Goal: Task Accomplishment & Management: Use online tool/utility

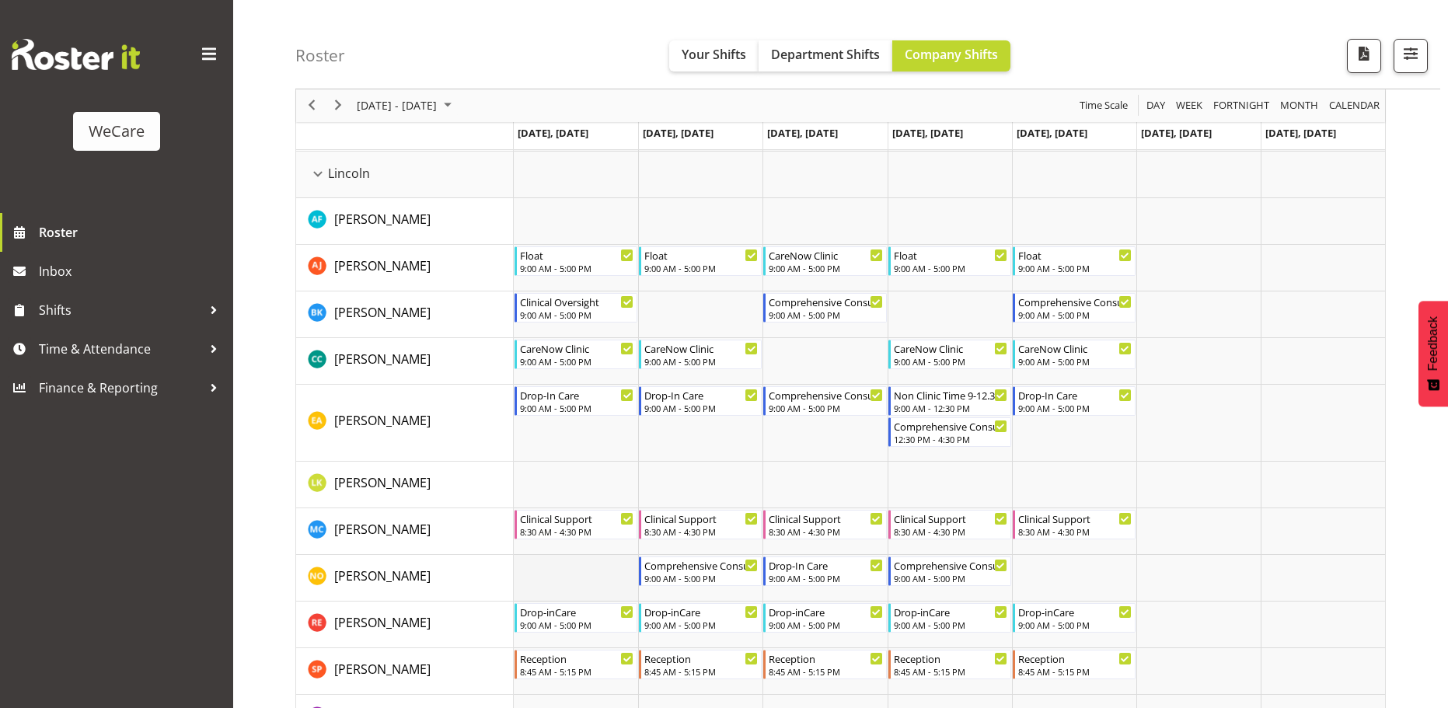
scroll to position [2797, 0]
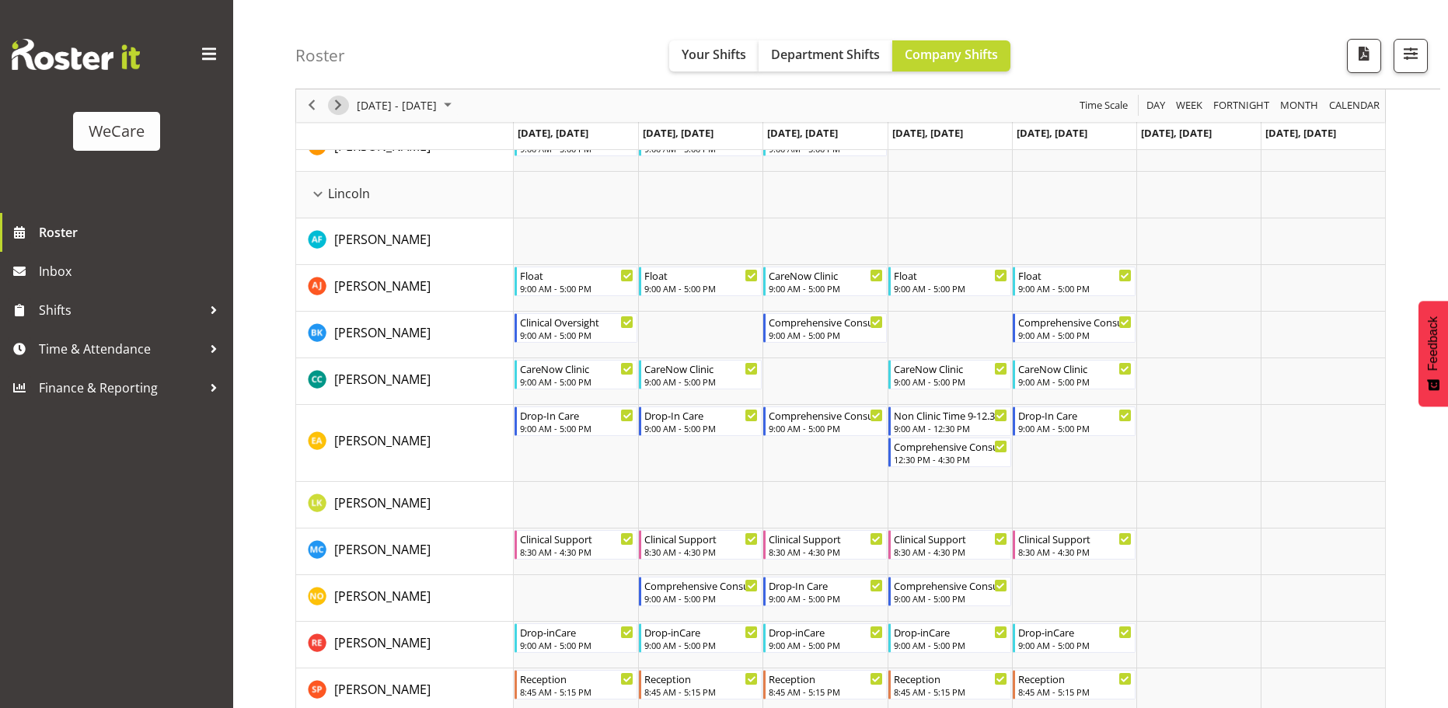
click at [335, 113] on span "Next" at bounding box center [338, 105] width 19 height 19
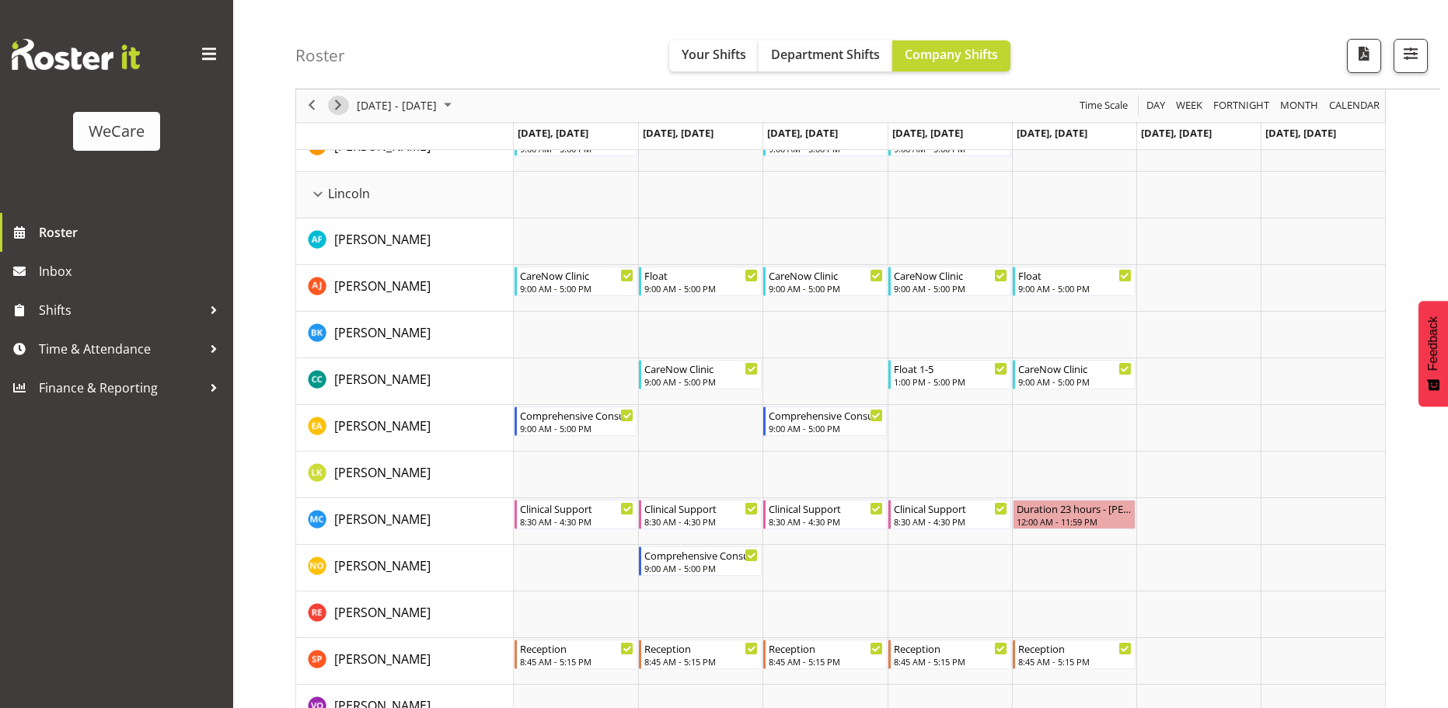
click at [335, 113] on span "Next" at bounding box center [338, 105] width 19 height 19
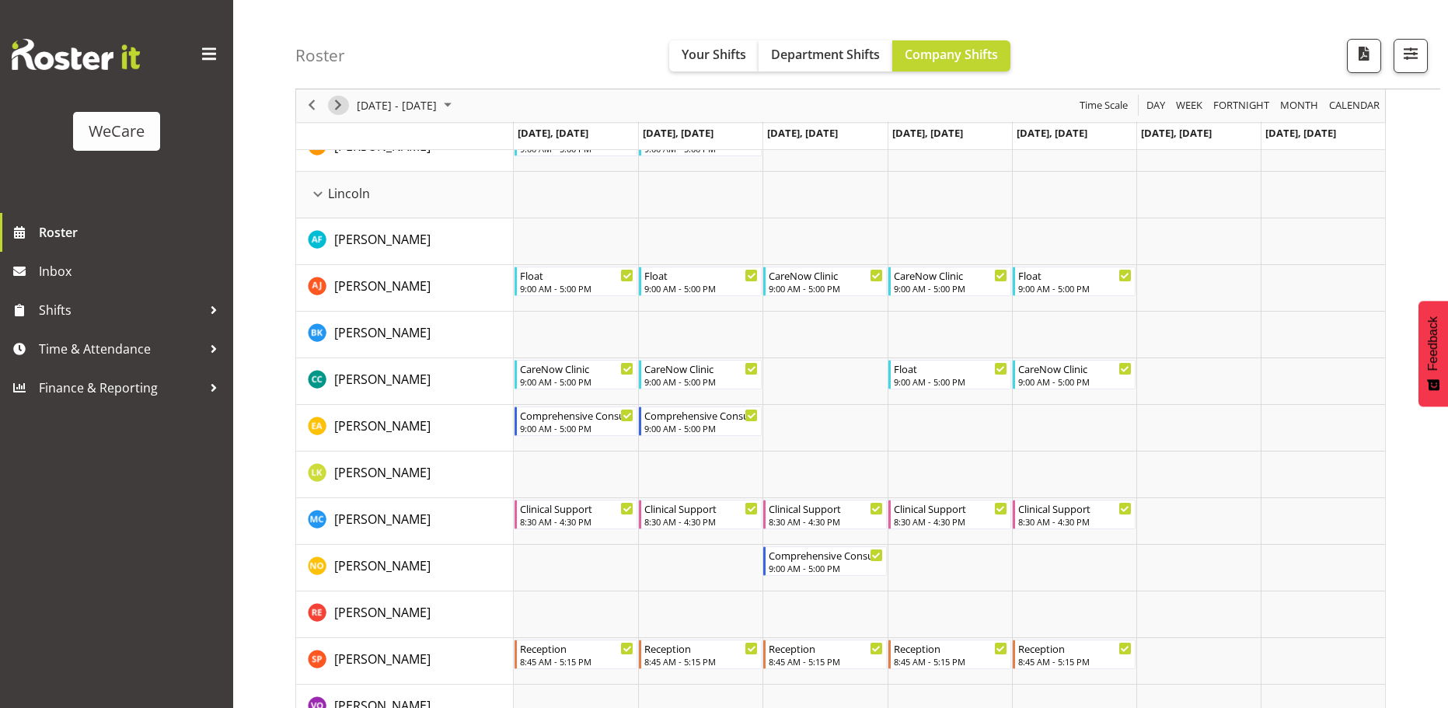
click at [335, 113] on span "Next" at bounding box center [338, 105] width 19 height 19
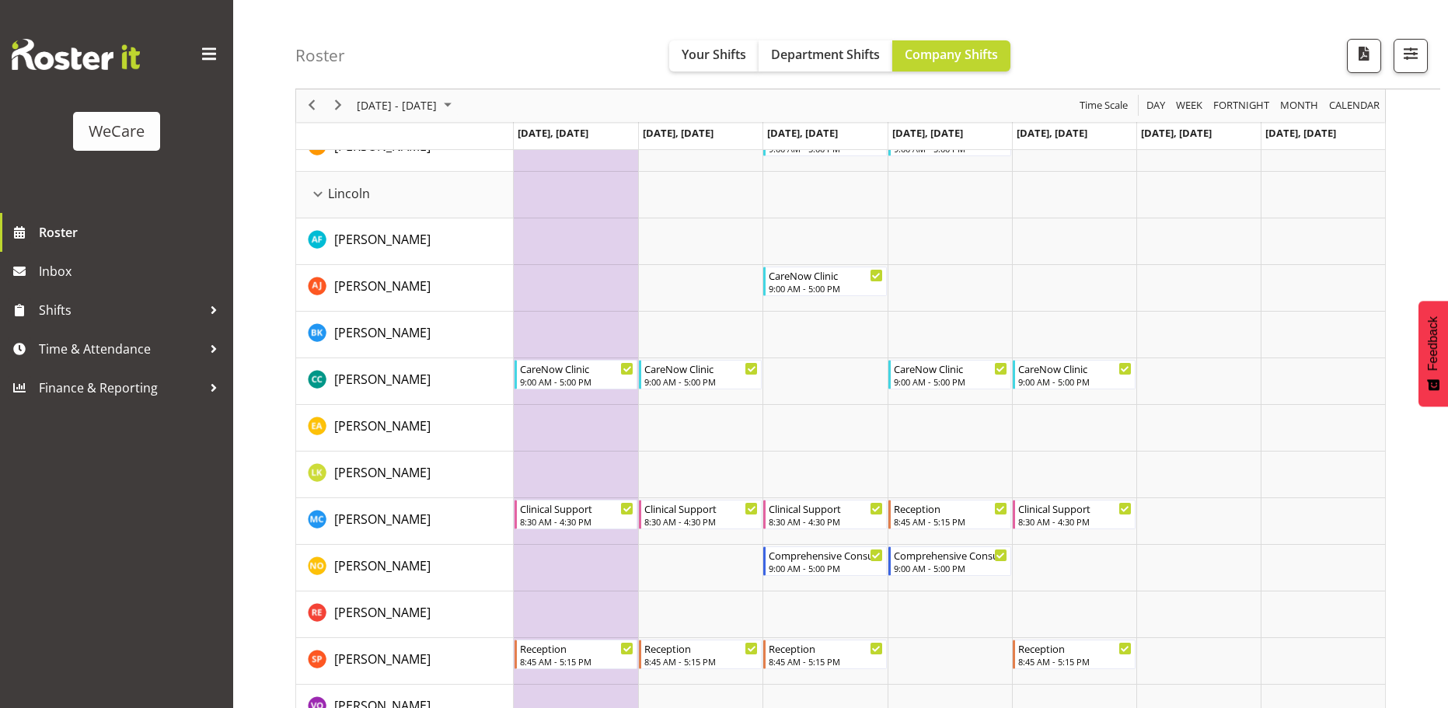
click at [339, 105] on span "Next" at bounding box center [338, 105] width 19 height 19
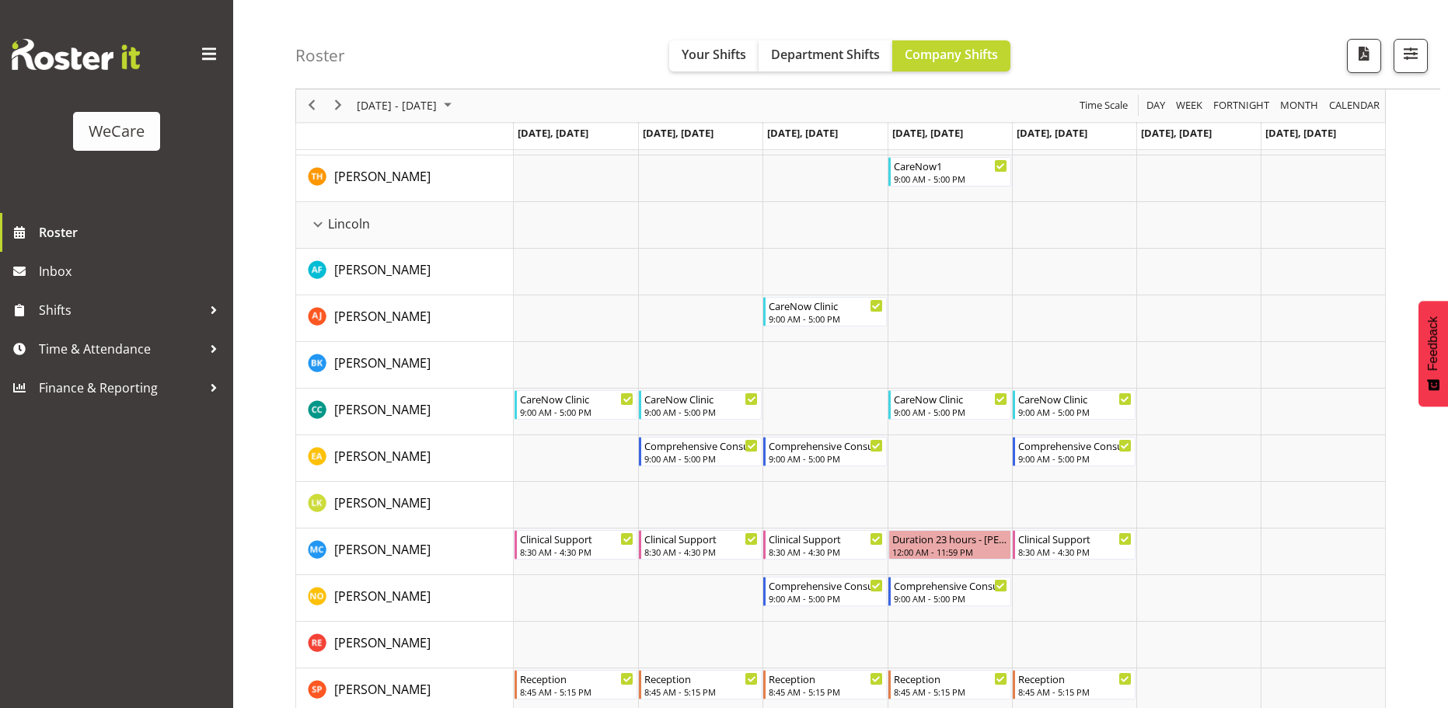
click at [339, 105] on span "Next" at bounding box center [338, 105] width 19 height 19
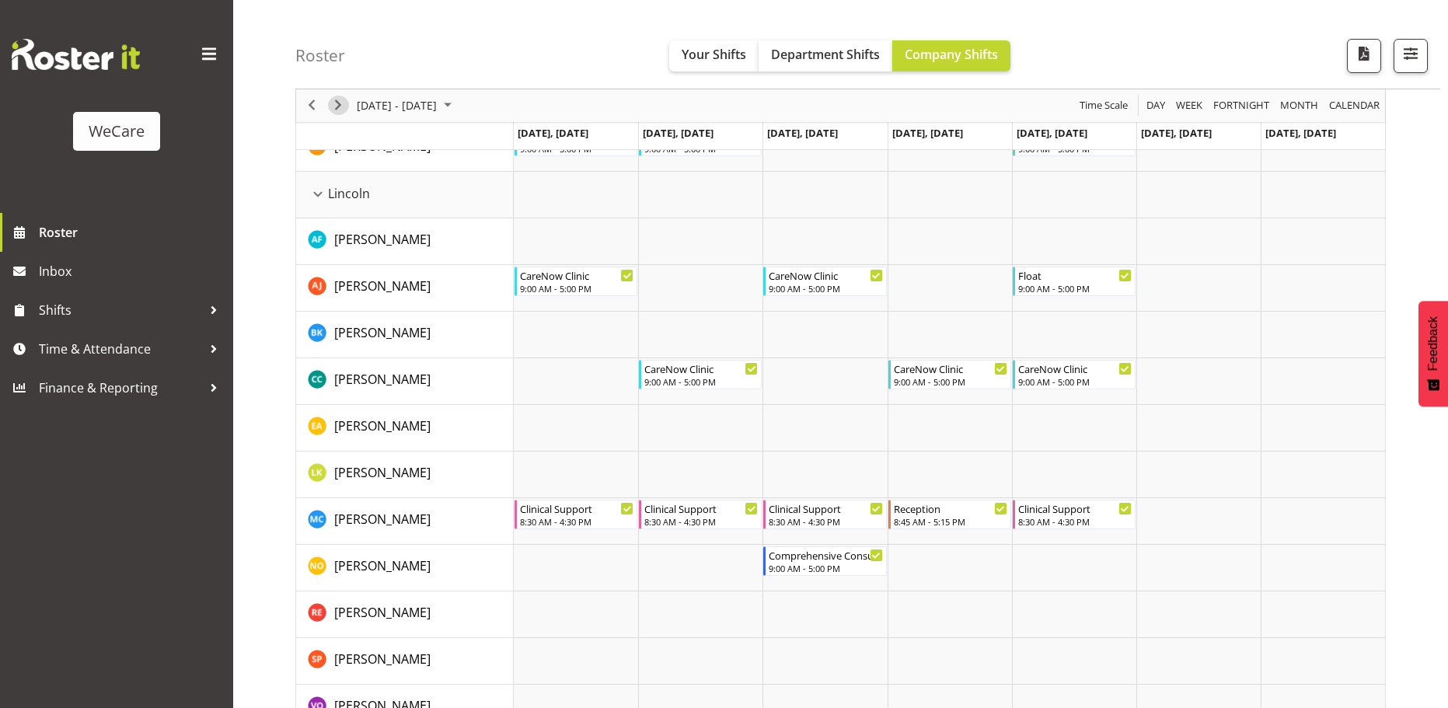
click at [339, 105] on span "Next" at bounding box center [338, 105] width 19 height 19
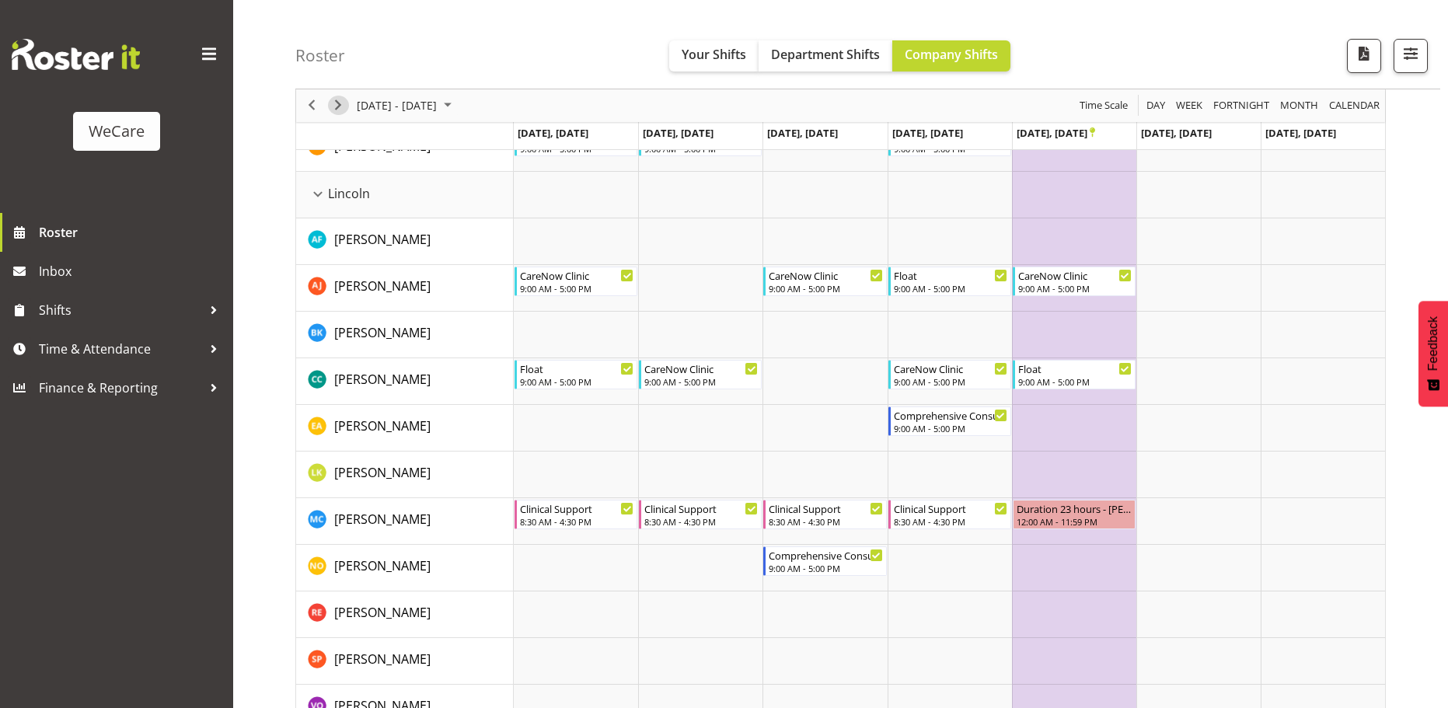
click at [339, 105] on span "Next" at bounding box center [338, 105] width 19 height 19
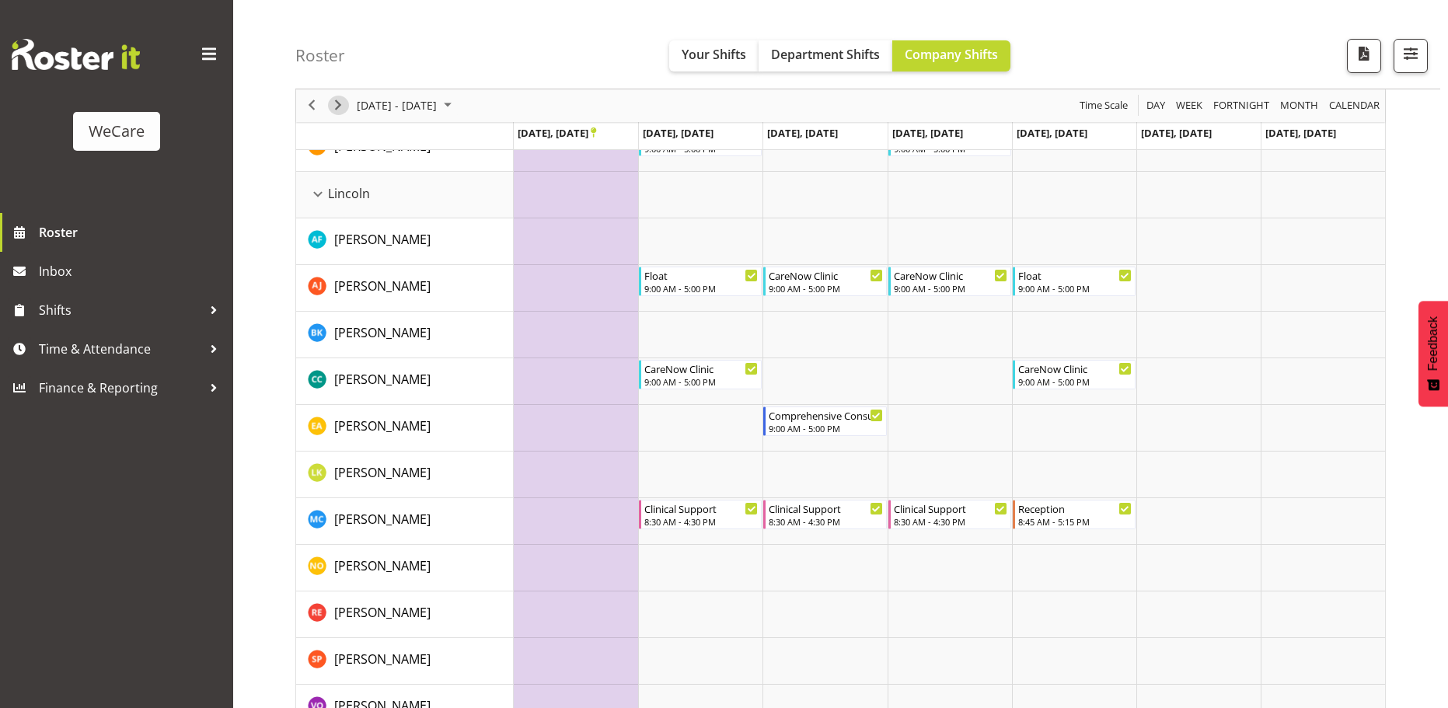
click at [339, 105] on span "Next" at bounding box center [338, 105] width 19 height 19
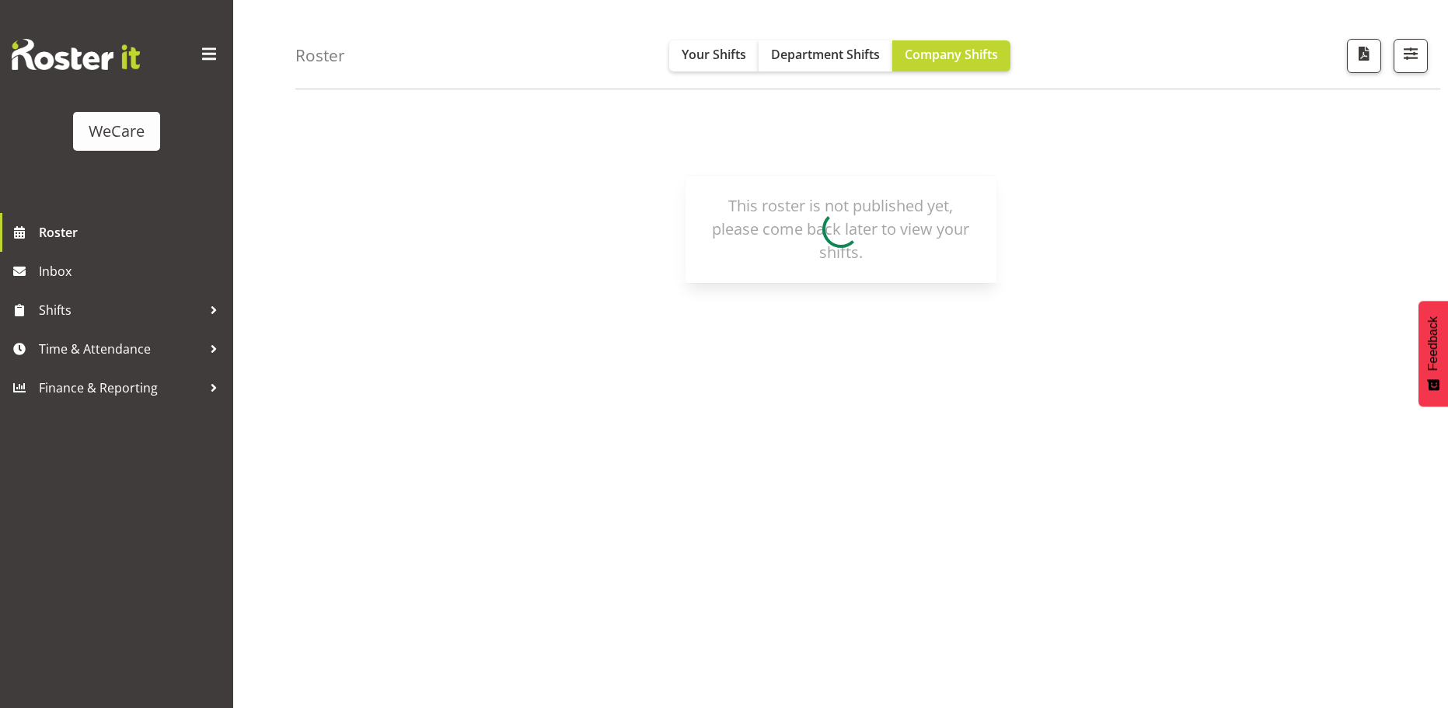
scroll to position [57, 0]
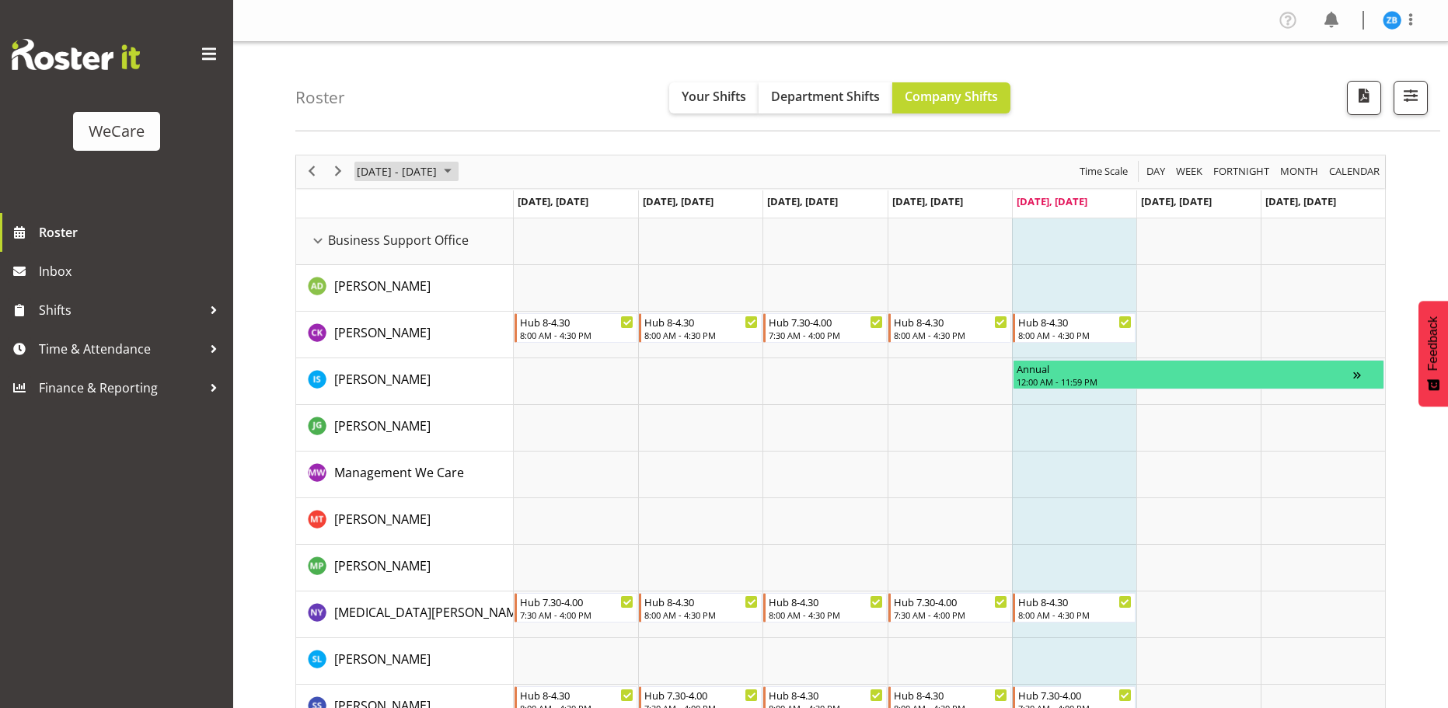
click at [421, 173] on span "August 18 - 24, 2025" at bounding box center [396, 171] width 83 height 19
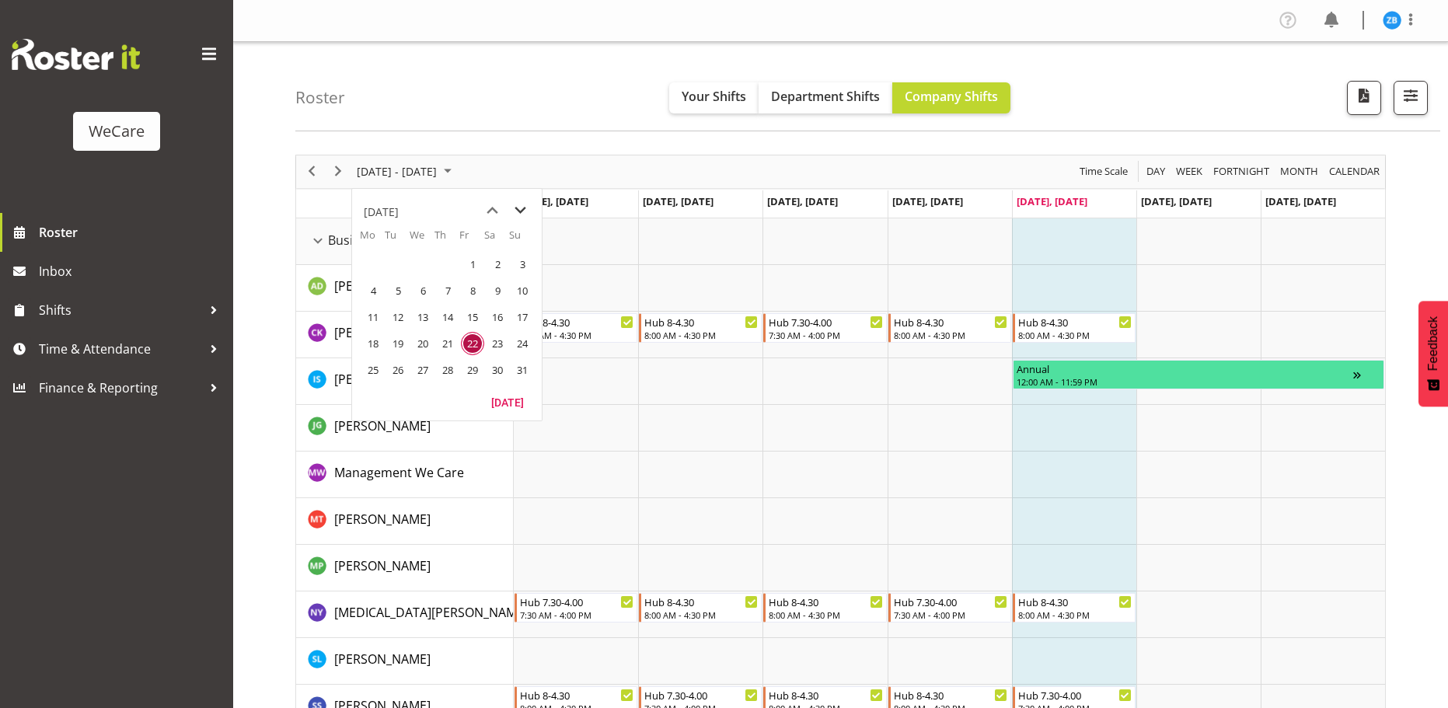
click at [520, 215] on span "next month" at bounding box center [520, 211] width 27 height 28
click at [423, 319] on span "15" at bounding box center [422, 316] width 23 height 23
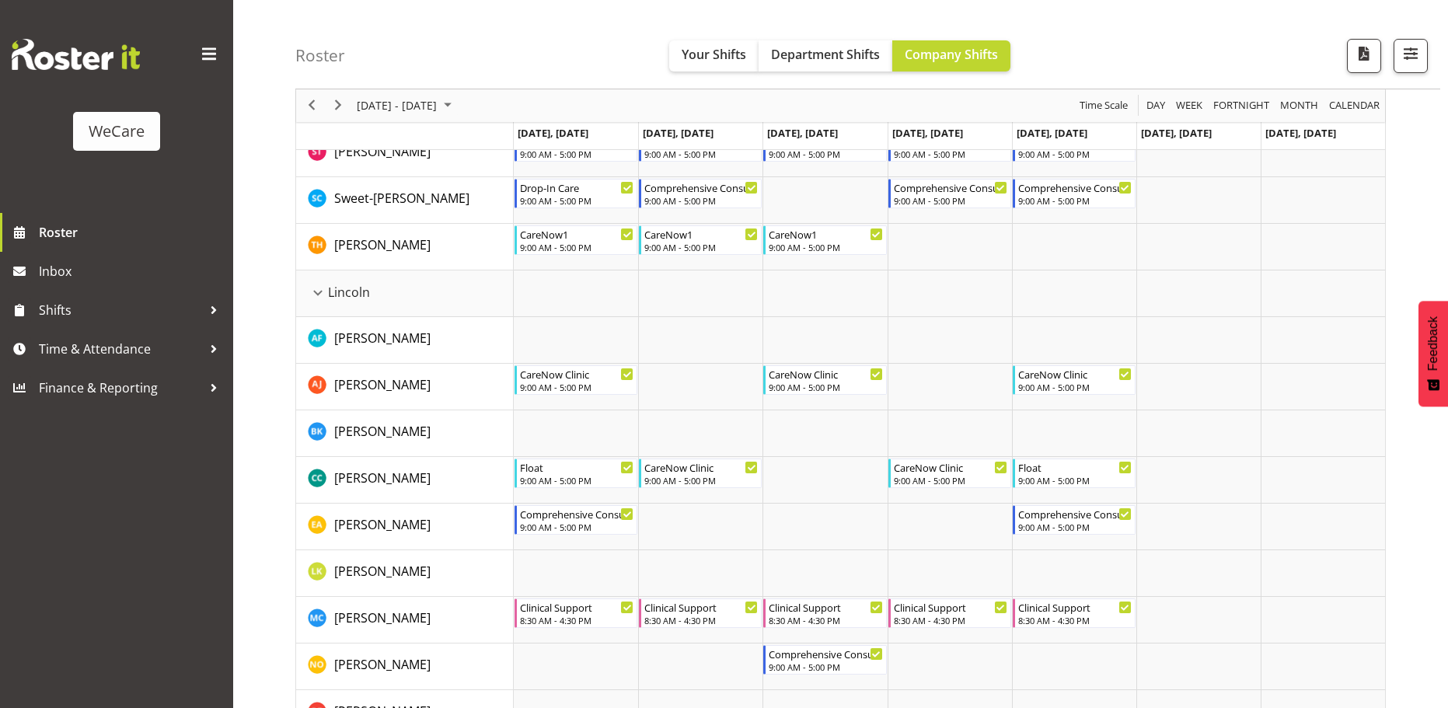
scroll to position [2720, 0]
